Goal: Information Seeking & Learning: Find specific fact

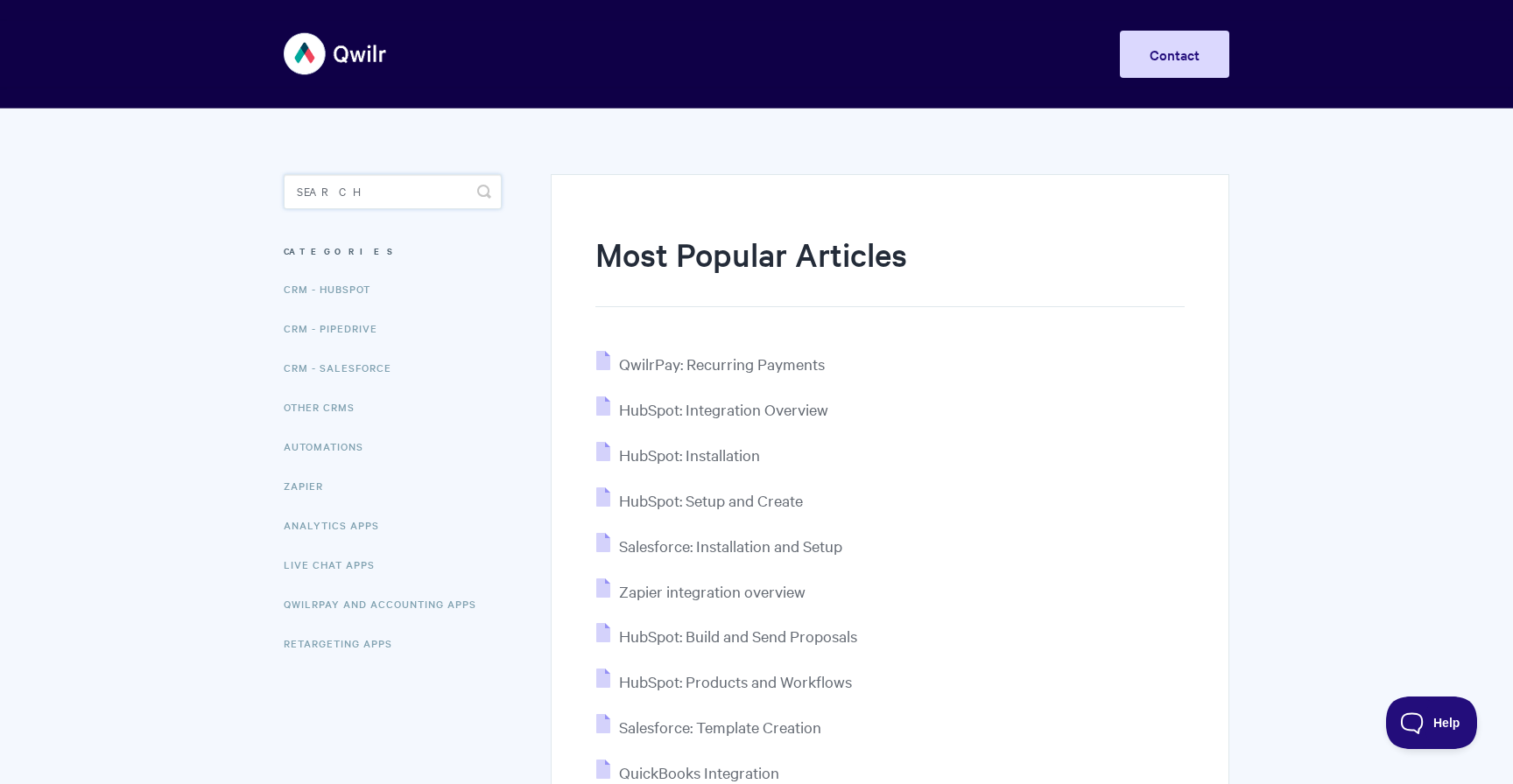
click at [357, 195] on input "Search" at bounding box center [392, 191] width 218 height 35
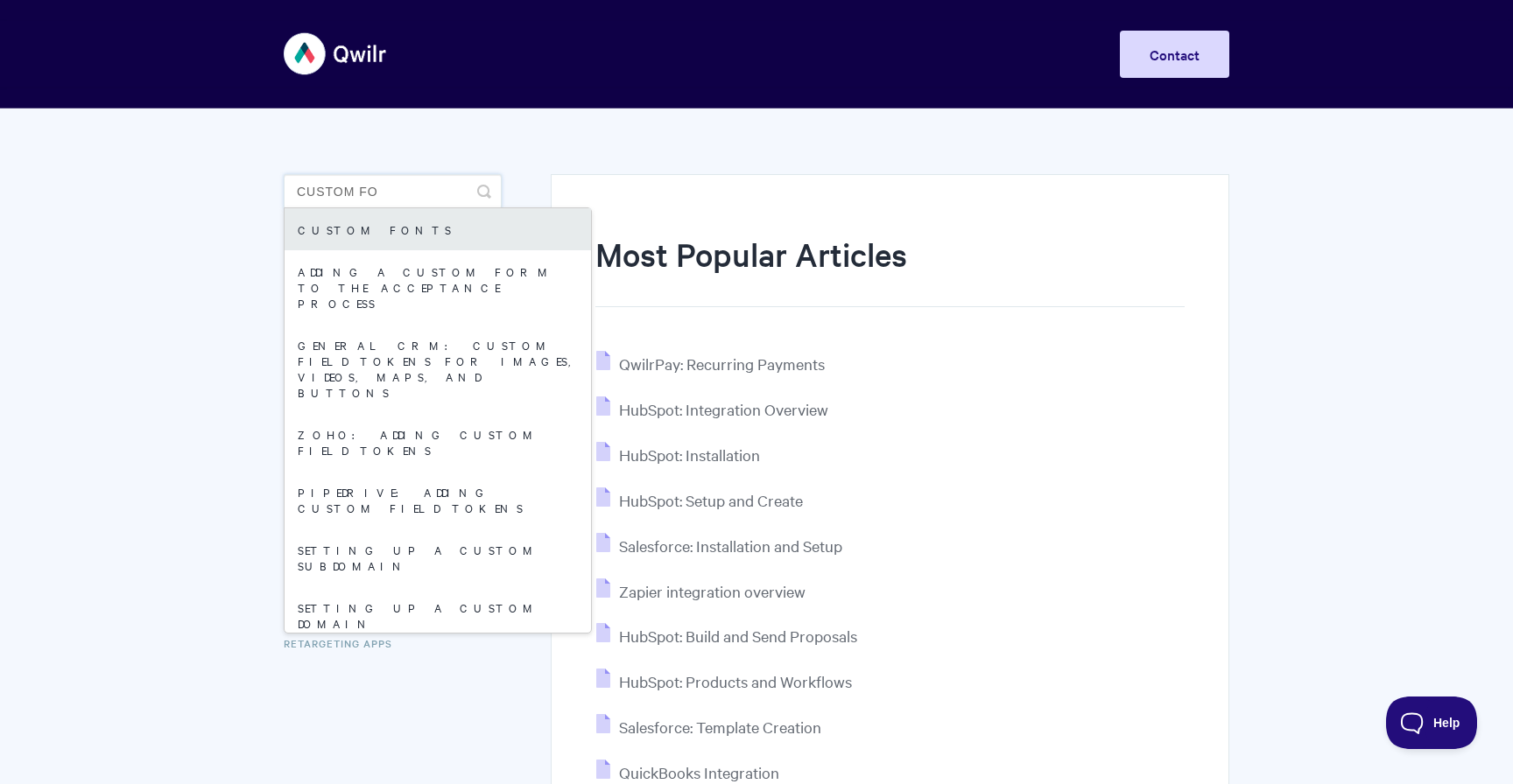
type input "custom fo"
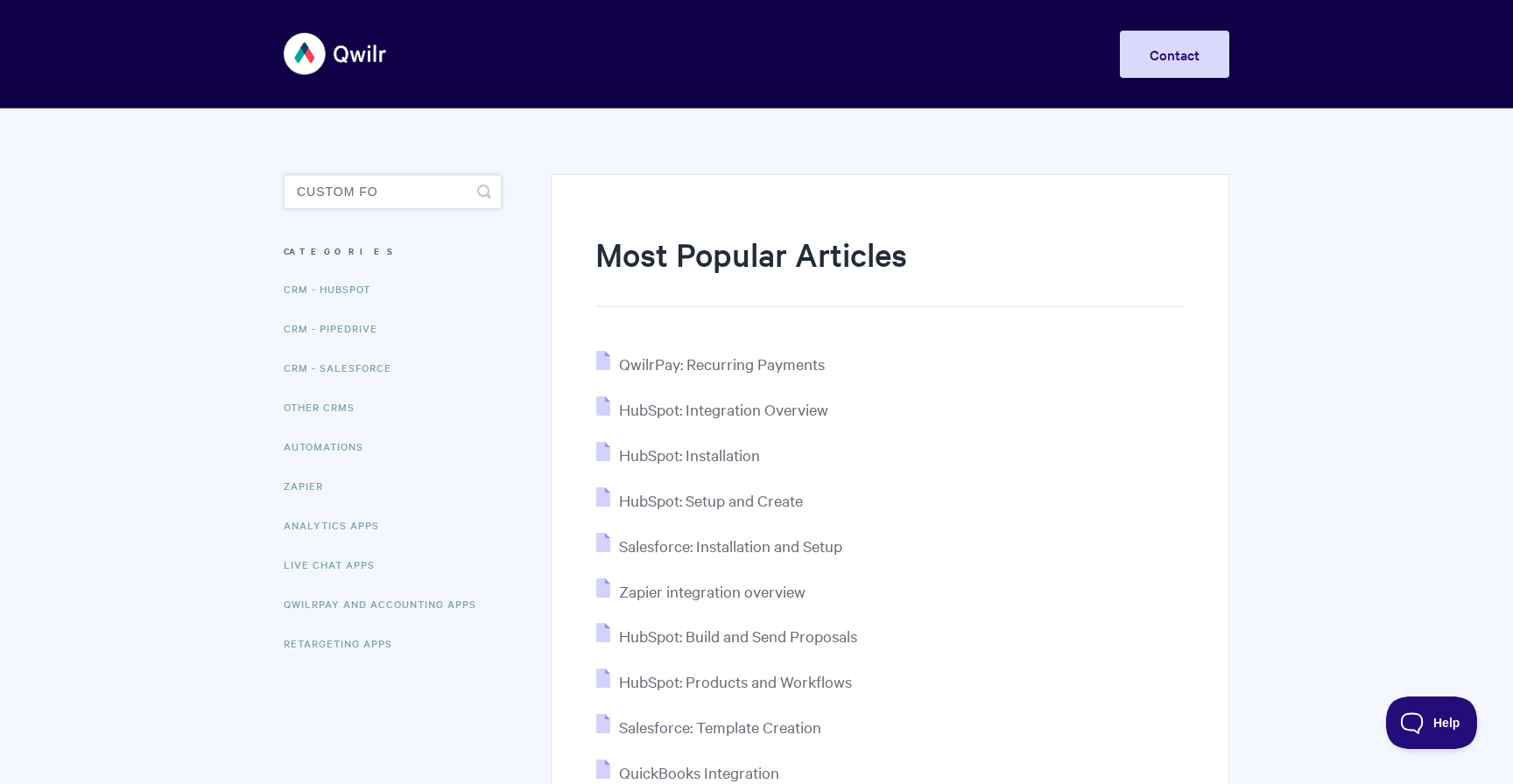
click at [423, 183] on input "custom fo" at bounding box center [392, 191] width 218 height 35
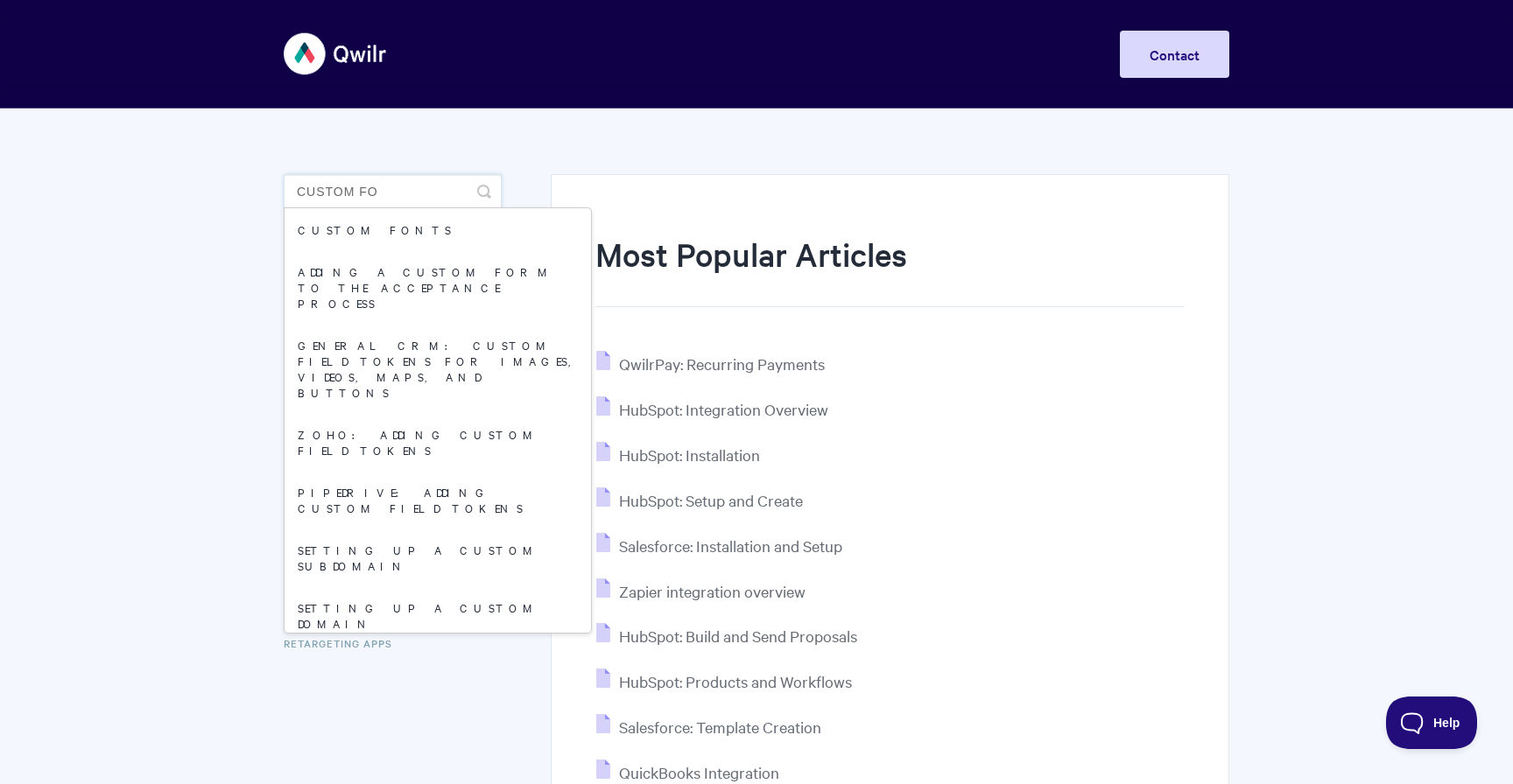
click at [415, 190] on input "custom fo" at bounding box center [392, 191] width 218 height 35
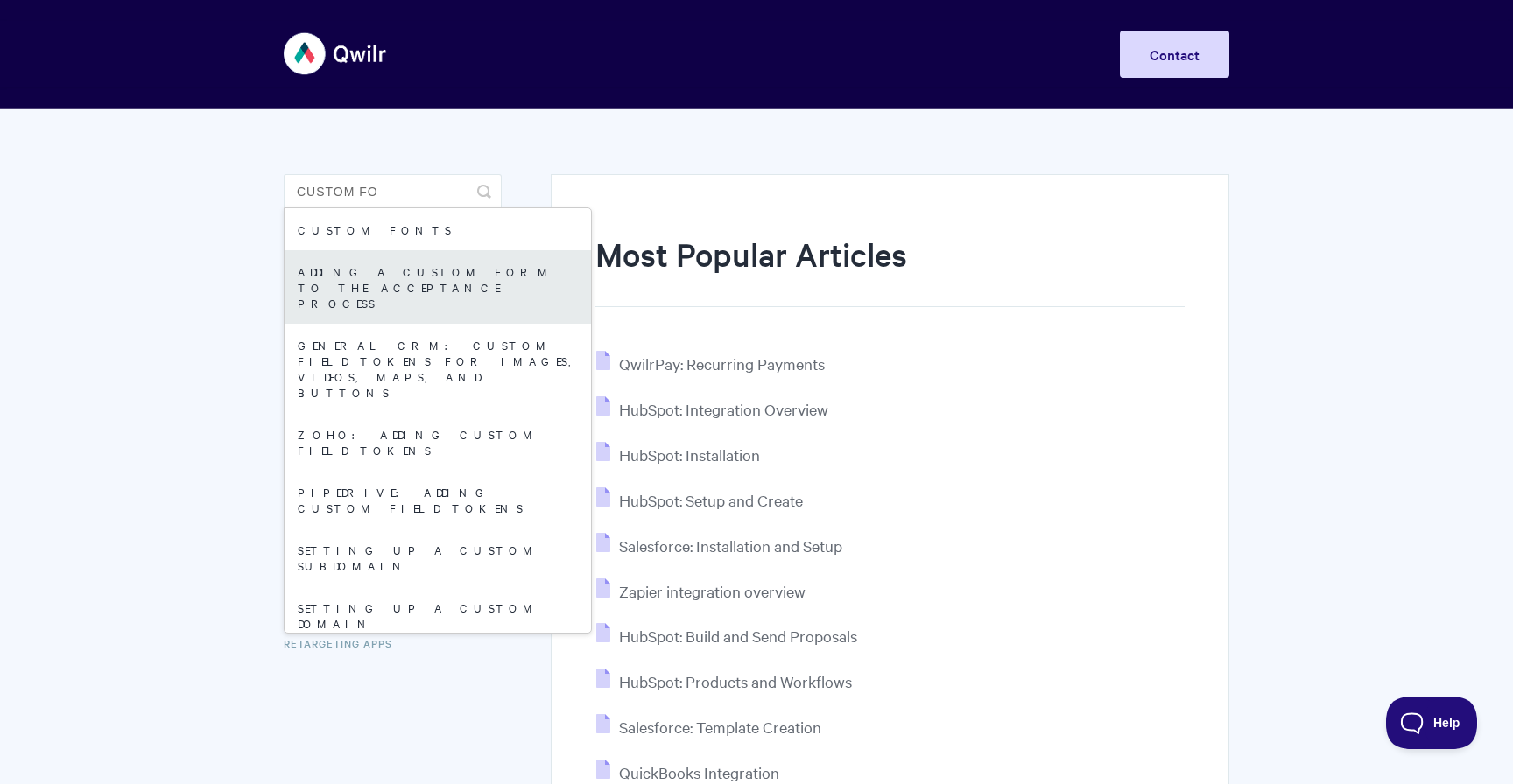
click at [401, 281] on link "Adding a custom form to the acceptance process" at bounding box center [438, 287] width 306 height 74
